Goal: Task Accomplishment & Management: Use online tool/utility

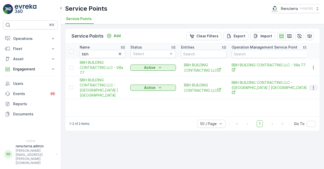
click at [314, 89] on icon "button" at bounding box center [313, 87] width 5 height 5
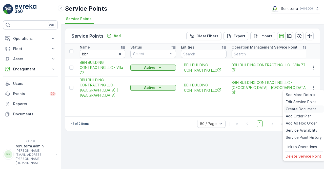
click at [298, 110] on span "Create Document" at bounding box center [301, 108] width 30 height 5
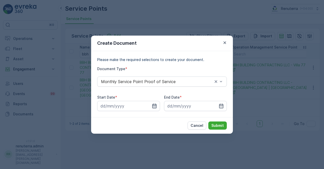
click at [155, 103] on icon "button" at bounding box center [154, 105] width 5 height 5
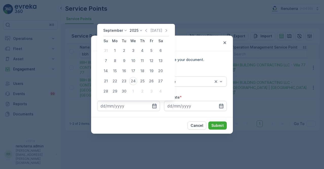
drag, startPoint x: 145, startPoint y: 28, endPoint x: 145, endPoint y: 31, distance: 2.5
click at [145, 28] on icon "button" at bounding box center [146, 30] width 5 height 5
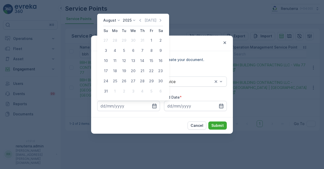
drag, startPoint x: 153, startPoint y: 40, endPoint x: 160, endPoint y: 53, distance: 14.8
click at [153, 40] on div "1" at bounding box center [152, 40] width 8 height 8
type input "01.08.2025"
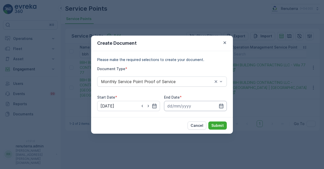
click at [226, 105] on input at bounding box center [195, 106] width 63 height 10
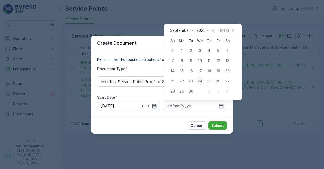
click at [212, 27] on div "September 2025 Today Su Mo Tu We Th Fr Sa 31 1 2 3 4 5 6 7 8 9 10 11 12 13 14 1…" at bounding box center [203, 62] width 78 height 76
click at [213, 29] on icon "button" at bounding box center [213, 30] width 2 height 3
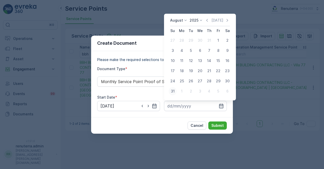
click at [174, 93] on div "31" at bounding box center [173, 91] width 8 height 8
type input "31.08.2025"
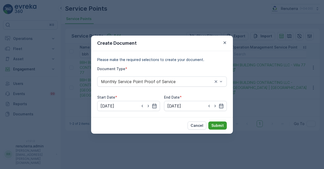
click at [222, 127] on p "Submit" at bounding box center [218, 125] width 12 height 5
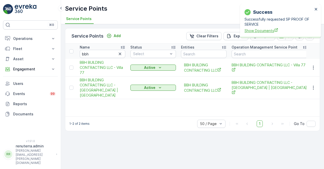
click at [254, 29] on span "Show Documents" at bounding box center [279, 30] width 68 height 5
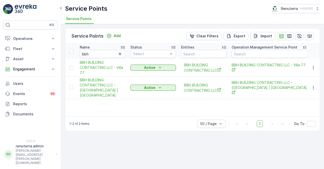
click at [318, 90] on td at bounding box center [314, 87] width 14 height 23
click at [311, 90] on td at bounding box center [314, 87] width 14 height 23
click at [313, 89] on icon "button" at bounding box center [313, 87] width 5 height 5
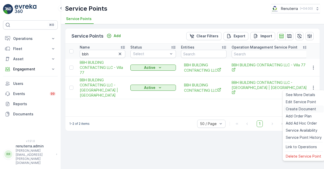
click at [304, 107] on span "Create Document" at bounding box center [301, 108] width 30 height 5
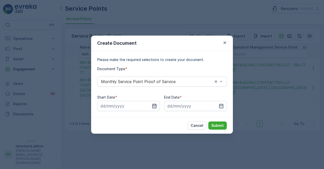
click at [154, 107] on icon "button" at bounding box center [154, 105] width 5 height 5
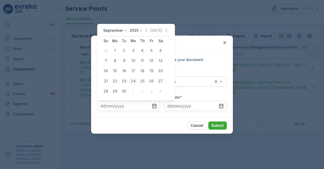
drag, startPoint x: 114, startPoint y: 51, endPoint x: 125, endPoint y: 55, distance: 11.9
click at [113, 52] on div "1" at bounding box center [115, 50] width 8 height 8
type input "01.09.2025"
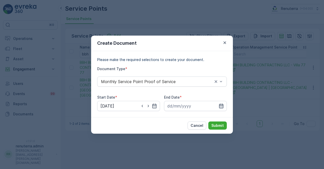
click at [223, 108] on div at bounding box center [195, 106] width 63 height 10
click at [222, 104] on icon "button" at bounding box center [221, 105] width 5 height 5
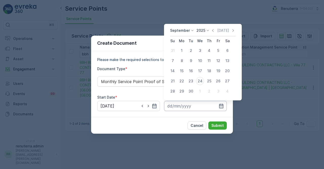
drag, startPoint x: 200, startPoint y: 82, endPoint x: 207, endPoint y: 102, distance: 20.7
click at [200, 82] on div "24" at bounding box center [200, 81] width 8 height 8
type input "24.09.2025"
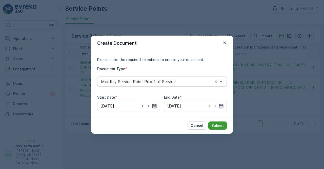
click at [218, 124] on p "Submit" at bounding box center [218, 125] width 12 height 5
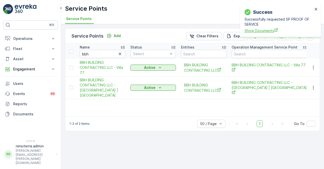
click at [263, 29] on span "Show Documents" at bounding box center [279, 30] width 68 height 5
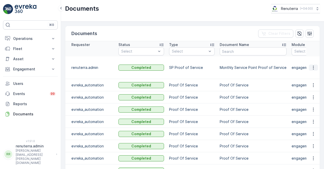
click at [311, 69] on icon "button" at bounding box center [313, 67] width 5 height 5
click at [309, 75] on span "See Details" at bounding box center [313, 74] width 20 height 5
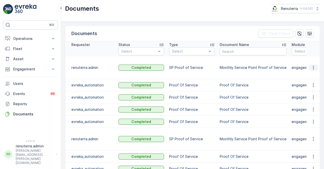
click at [311, 68] on icon "button" at bounding box center [313, 67] width 5 height 5
click at [312, 73] on span "See Details" at bounding box center [313, 74] width 20 height 5
